Goal: Task Accomplishment & Management: Manage account settings

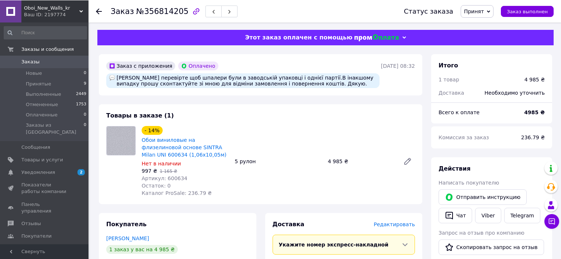
scroll to position [74, 0]
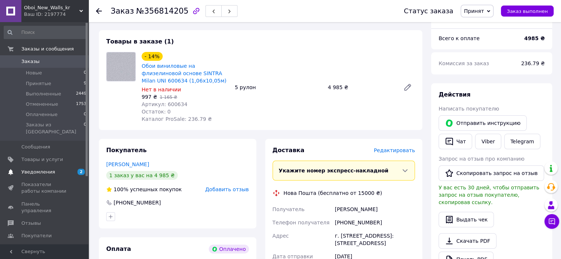
click at [43, 169] on span "Уведомления" at bounding box center [38, 172] width 34 height 7
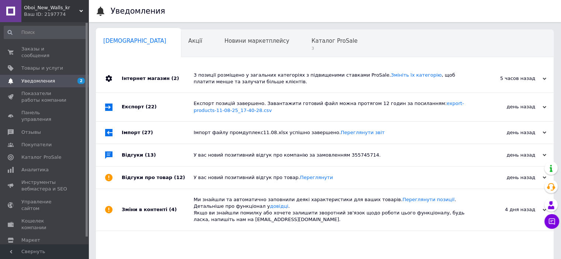
click at [297, 78] on div "3 позиції розміщено у загальних категоріях з підвищеними ставками ProSale. Змін…" at bounding box center [333, 78] width 279 height 13
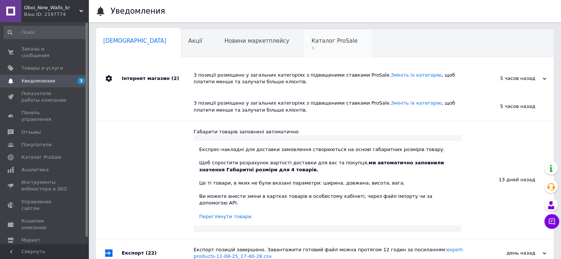
click at [311, 48] on span "3" at bounding box center [334, 49] width 46 height 6
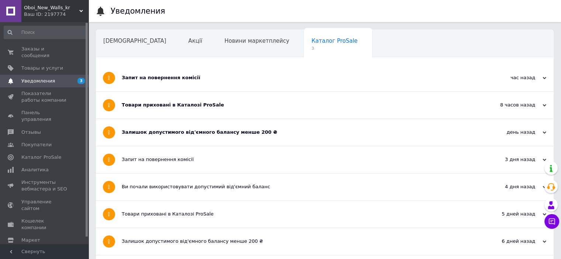
click at [205, 134] on div "Залишок допустимого від'ємного балансу менше 200 ₴" at bounding box center [297, 132] width 351 height 7
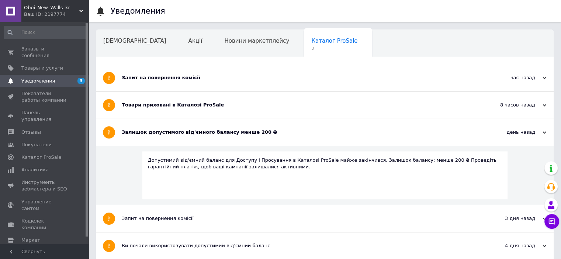
click at [204, 110] on div "Товари приховані в Каталозі ProSale" at bounding box center [297, 105] width 351 height 27
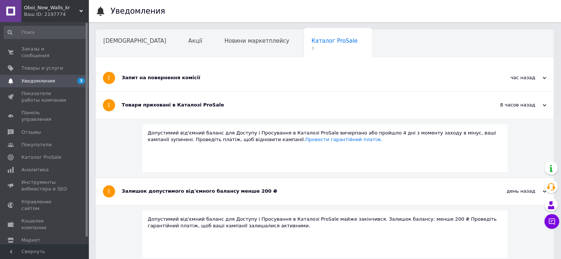
click at [197, 79] on div "Запит на повернення комісії" at bounding box center [297, 78] width 351 height 7
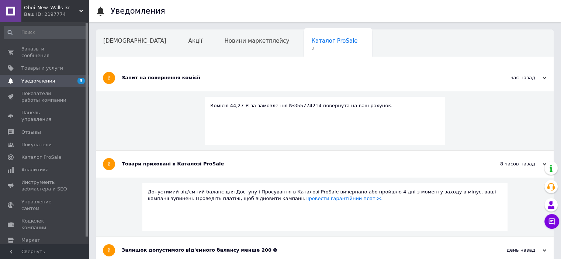
click at [288, 104] on div "Комісія 44,27 ₴ за замовлення №355774214 повернута на ваш рахунок." at bounding box center [324, 106] width 229 height 7
copy div "355774214"
click at [60, 49] on span "Заказы и сообщения" at bounding box center [44, 52] width 47 height 13
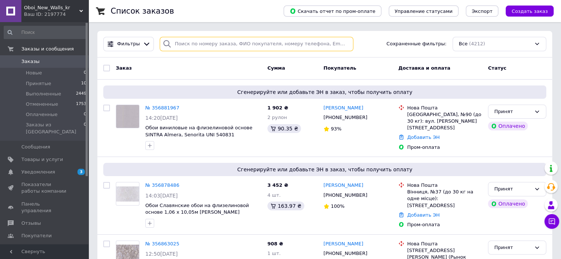
click at [221, 44] on input "search" at bounding box center [257, 44] width 194 height 14
paste input "355774214"
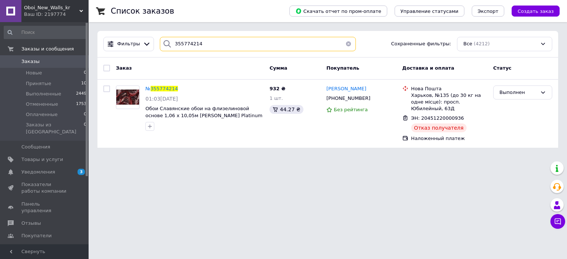
type input "355774214"
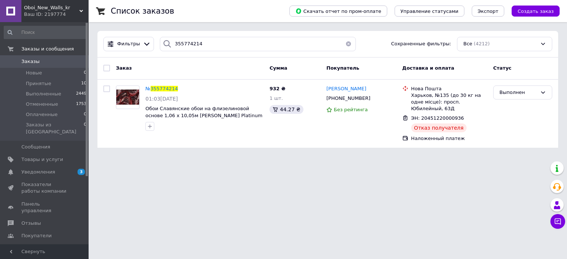
click at [49, 59] on span "Заказы" at bounding box center [44, 61] width 47 height 7
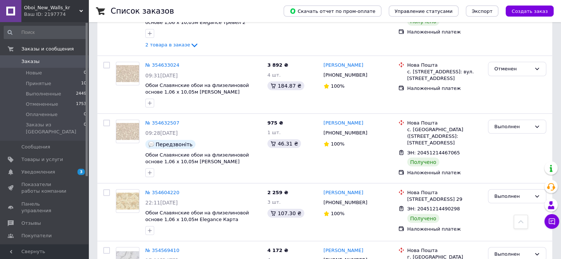
scroll to position [4980, 0]
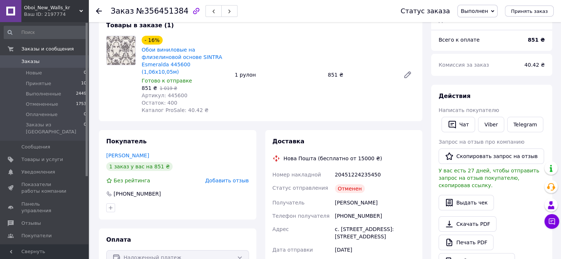
scroll to position [37, 0]
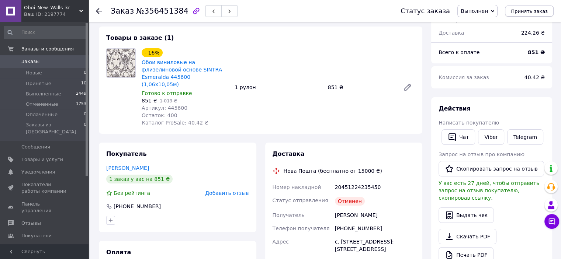
click at [526, 9] on span "Принять заказ" at bounding box center [529, 11] width 37 height 6
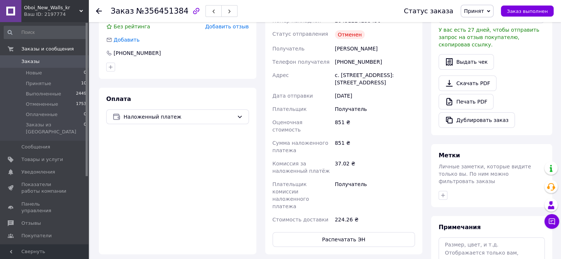
scroll to position [258, 0]
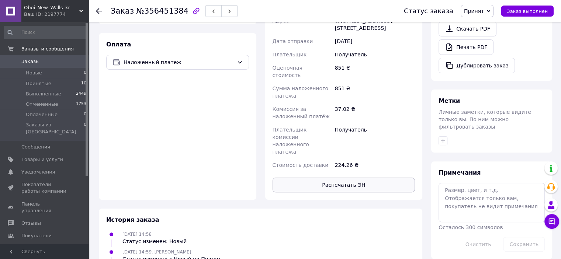
click at [318, 178] on button "Распечатать ЭН" at bounding box center [344, 185] width 143 height 15
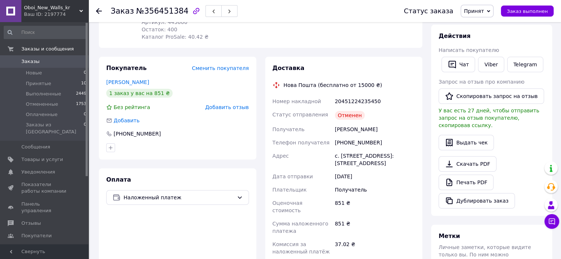
scroll to position [111, 0]
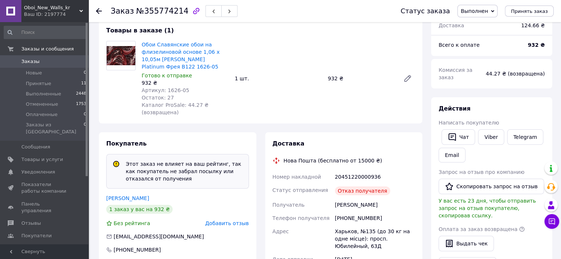
scroll to position [74, 0]
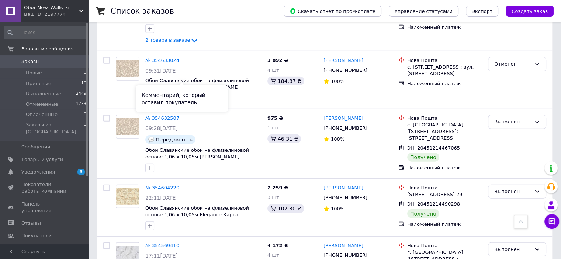
scroll to position [4980, 0]
click at [37, 156] on span "Товары и услуги" at bounding box center [42, 159] width 42 height 7
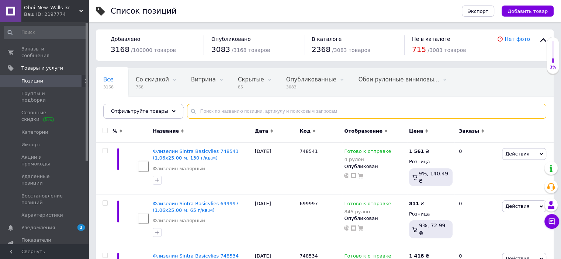
click at [224, 105] on input "text" at bounding box center [366, 111] width 359 height 15
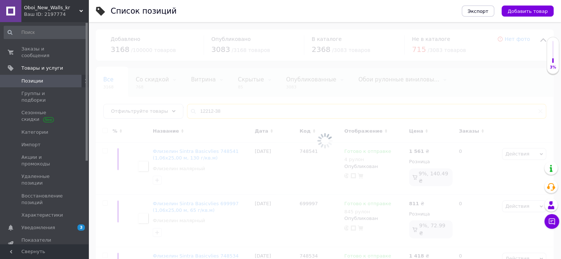
type input "12212-38"
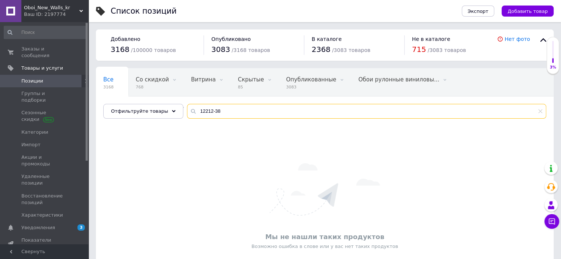
drag, startPoint x: 215, startPoint y: 113, endPoint x: 183, endPoint y: 114, distance: 31.7
click at [187, 114] on div "12212-38" at bounding box center [366, 111] width 359 height 15
